Goal: Task Accomplishment & Management: Complete application form

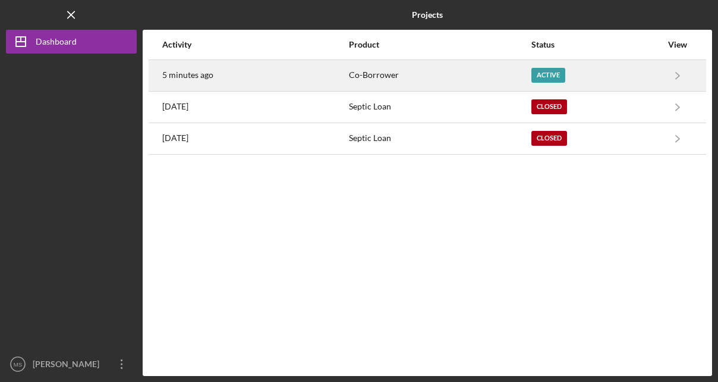
click at [547, 73] on div "Active" at bounding box center [549, 75] width 34 height 15
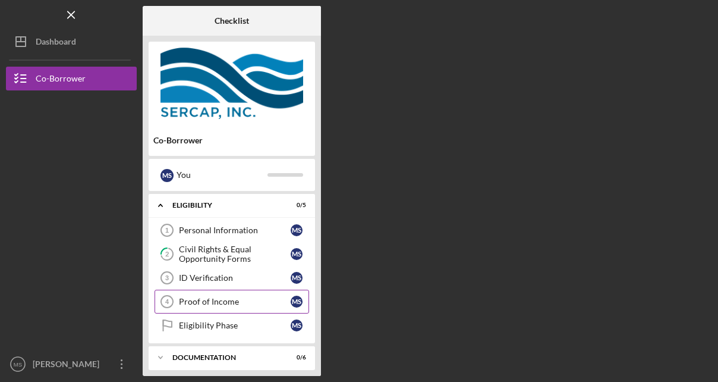
click at [273, 304] on link "Proof of Income 4 Proof of Income M S" at bounding box center [232, 302] width 155 height 24
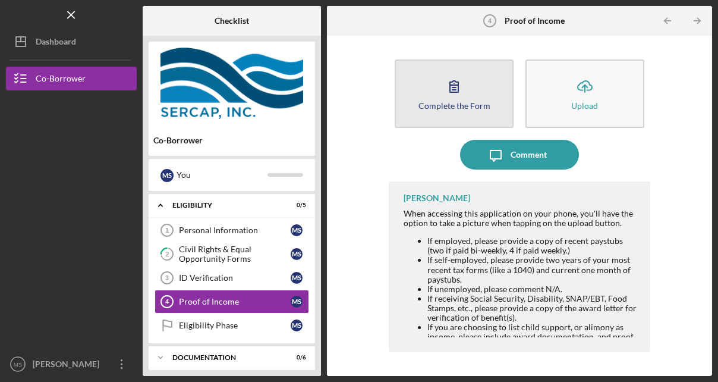
click at [452, 84] on icon "button" at bounding box center [454, 86] width 30 height 30
click at [455, 103] on div "Complete the Form" at bounding box center [455, 105] width 72 height 9
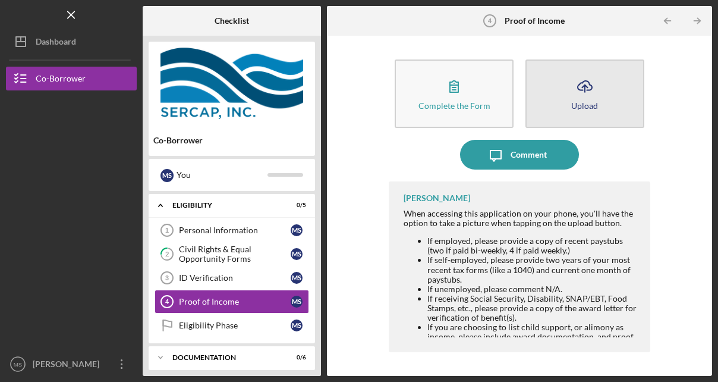
click at [561, 100] on button "Icon/Upload Upload" at bounding box center [585, 93] width 119 height 68
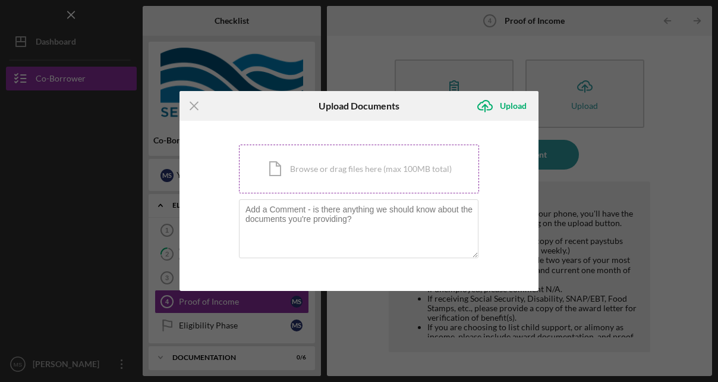
click at [376, 174] on div "Icon/Document Browse or drag files here (max 100MB total) Tap to choose files o…" at bounding box center [359, 168] width 240 height 49
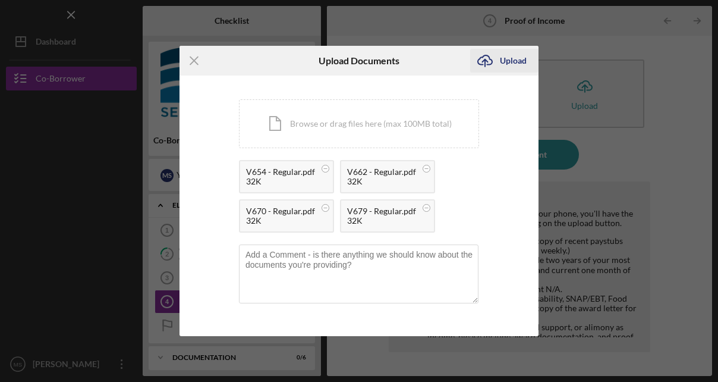
click at [518, 57] on div "Upload" at bounding box center [513, 61] width 27 height 24
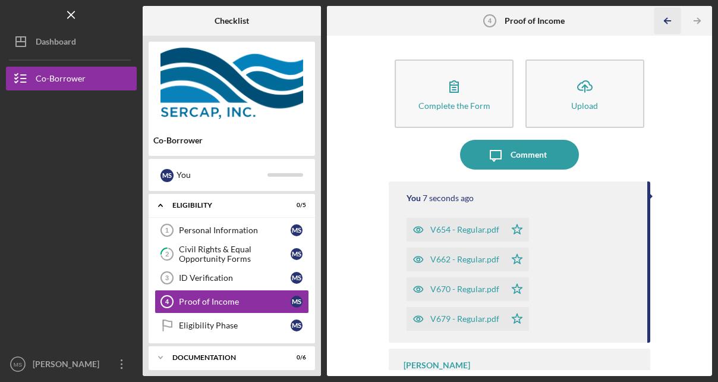
click at [665, 26] on icon "Icon/Table Pagination Arrow" at bounding box center [668, 21] width 27 height 27
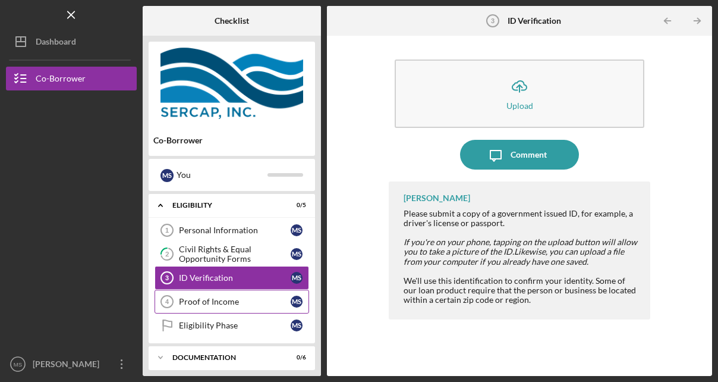
click at [263, 303] on div "Proof of Income" at bounding box center [235, 302] width 112 height 10
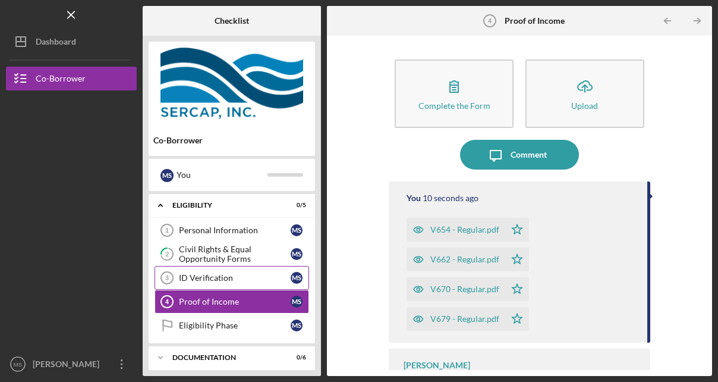
click at [271, 273] on div "ID Verification" at bounding box center [235, 278] width 112 height 10
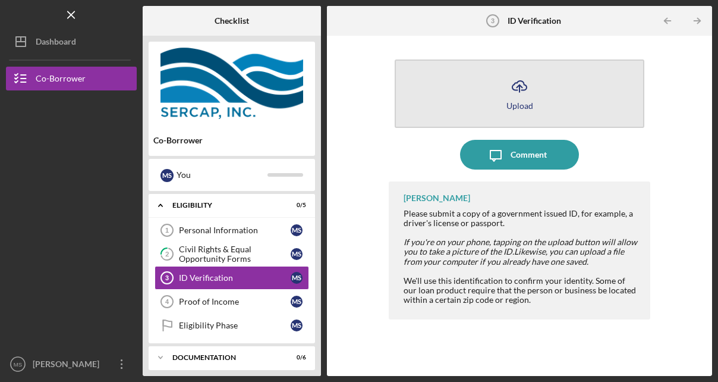
click at [541, 76] on button "Icon/Upload Upload" at bounding box center [520, 93] width 250 height 68
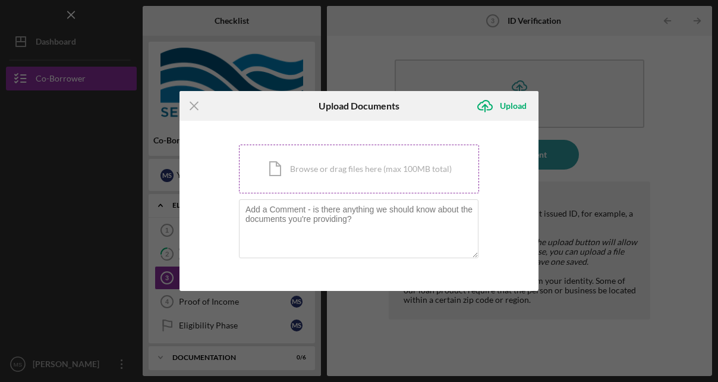
click at [437, 155] on div "Icon/Document Browse or drag files here (max 100MB total) Tap to choose files o…" at bounding box center [359, 168] width 240 height 49
click at [648, 26] on div "Icon/Menu Close Upload Documents Icon/Upload Upload You're uploading documents …" at bounding box center [359, 191] width 718 height 382
click at [195, 101] on icon "Icon/Menu Close" at bounding box center [195, 106] width 30 height 30
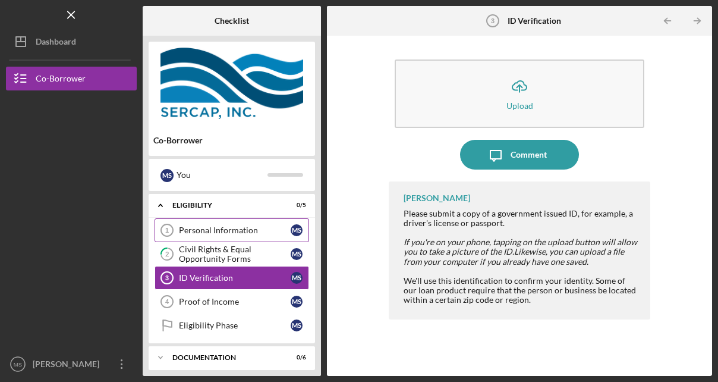
click at [241, 227] on div "Personal Information" at bounding box center [235, 230] width 112 height 10
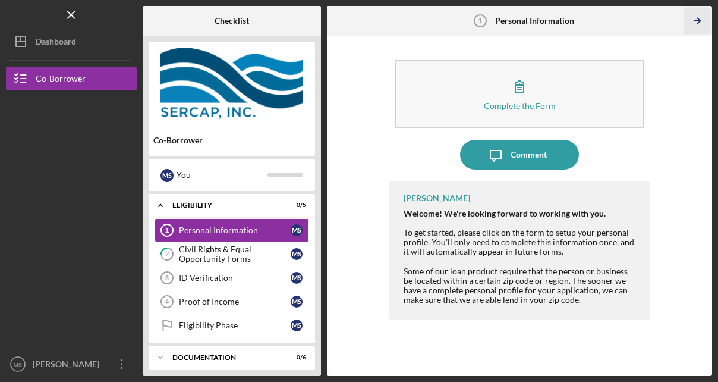
click at [703, 20] on icon "Icon/Table Pagination Arrow" at bounding box center [697, 21] width 27 height 27
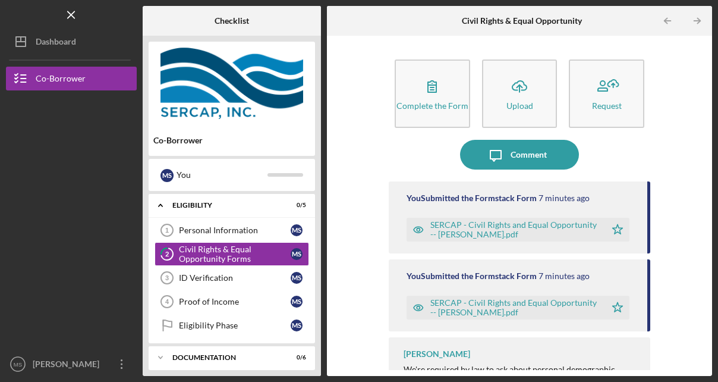
click at [703, 20] on icon "Icon/Table Pagination Arrow" at bounding box center [697, 21] width 27 height 27
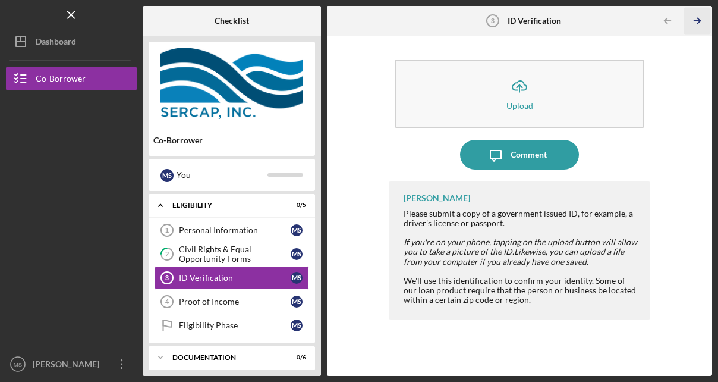
click at [703, 20] on icon "Icon/Table Pagination Arrow" at bounding box center [697, 21] width 27 height 27
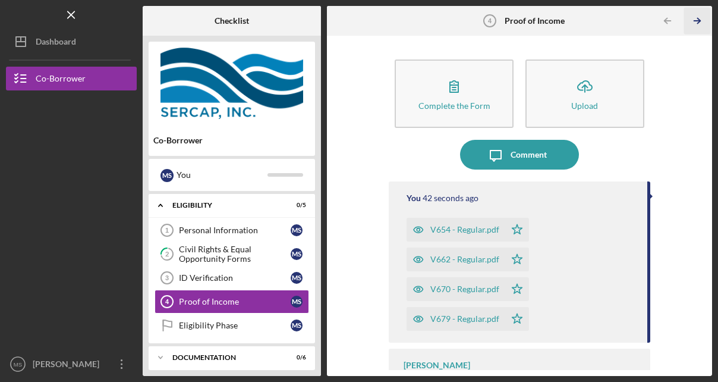
click at [703, 20] on icon "Icon/Table Pagination Arrow" at bounding box center [697, 21] width 27 height 27
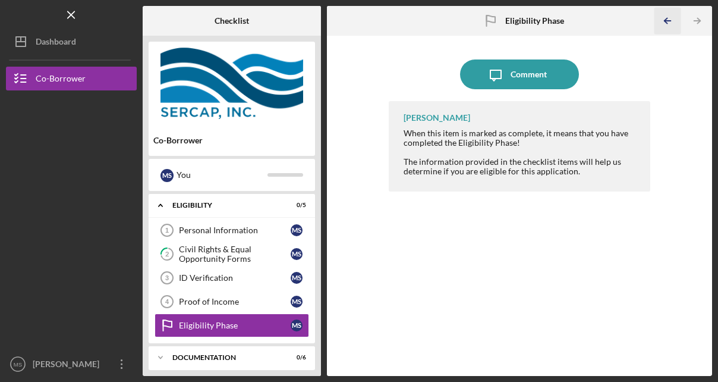
click at [667, 27] on icon "Icon/Table Pagination Arrow" at bounding box center [668, 21] width 27 height 27
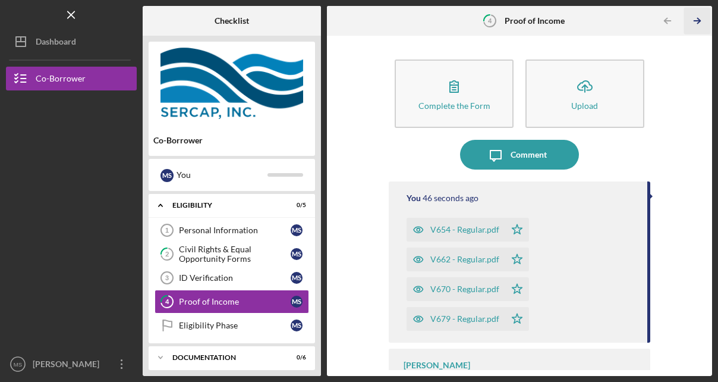
click at [696, 26] on icon "Icon/Table Pagination Arrow" at bounding box center [697, 21] width 27 height 27
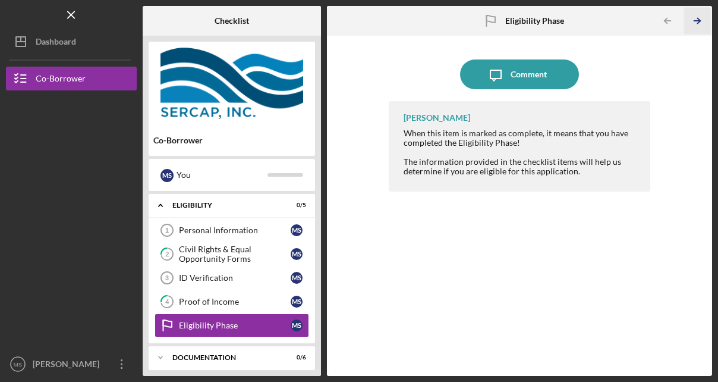
click at [696, 26] on icon "Icon/Table Pagination Arrow" at bounding box center [697, 21] width 27 height 27
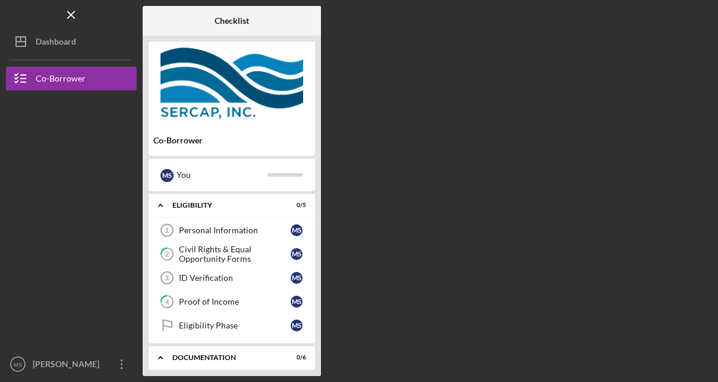
scroll to position [98, 0]
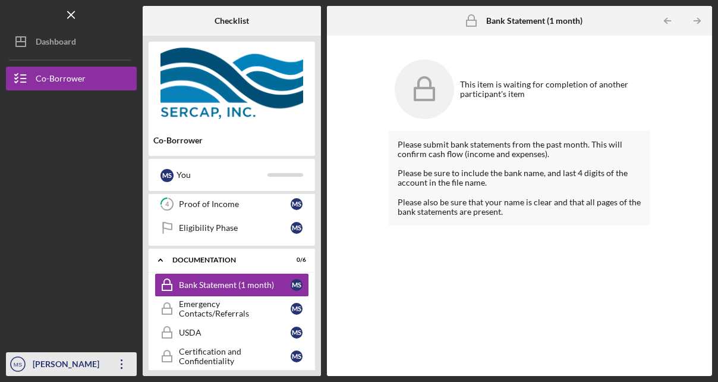
click at [125, 372] on icon "Icon/Overflow" at bounding box center [122, 364] width 30 height 30
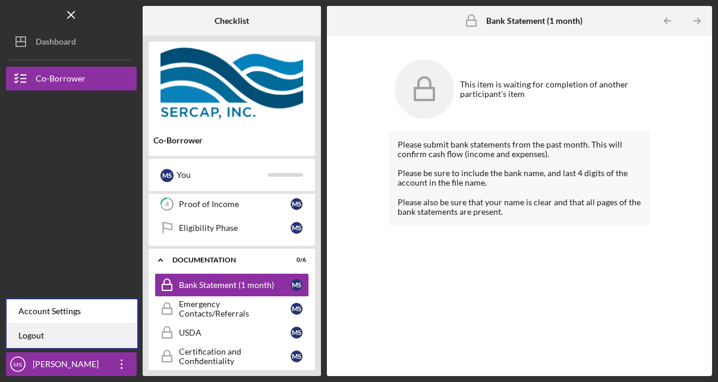
click at [86, 329] on link "Logout" at bounding box center [72, 335] width 131 height 24
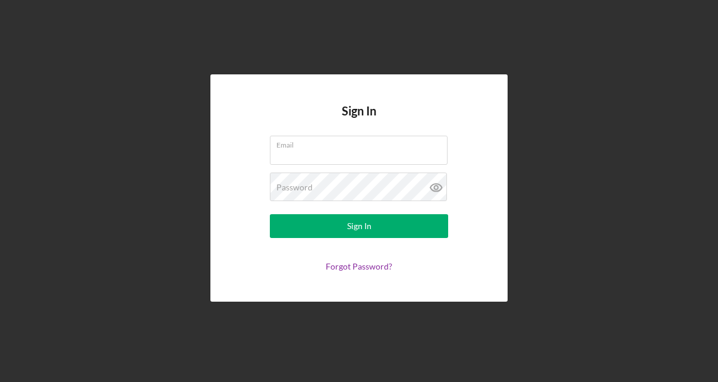
type input "[EMAIL_ADDRESS][DOMAIN_NAME]"
